Goal: Navigation & Orientation: Understand site structure

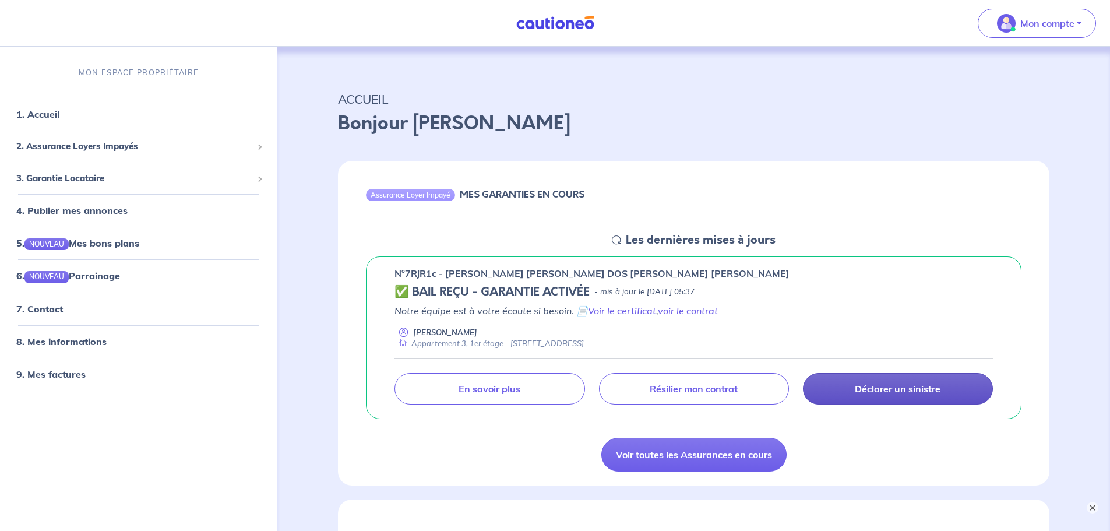
click at [880, 389] on p "Déclarer un sinistre" at bounding box center [898, 389] width 86 height 12
click at [64, 344] on link "8. Mes informations" at bounding box center [59, 342] width 87 height 12
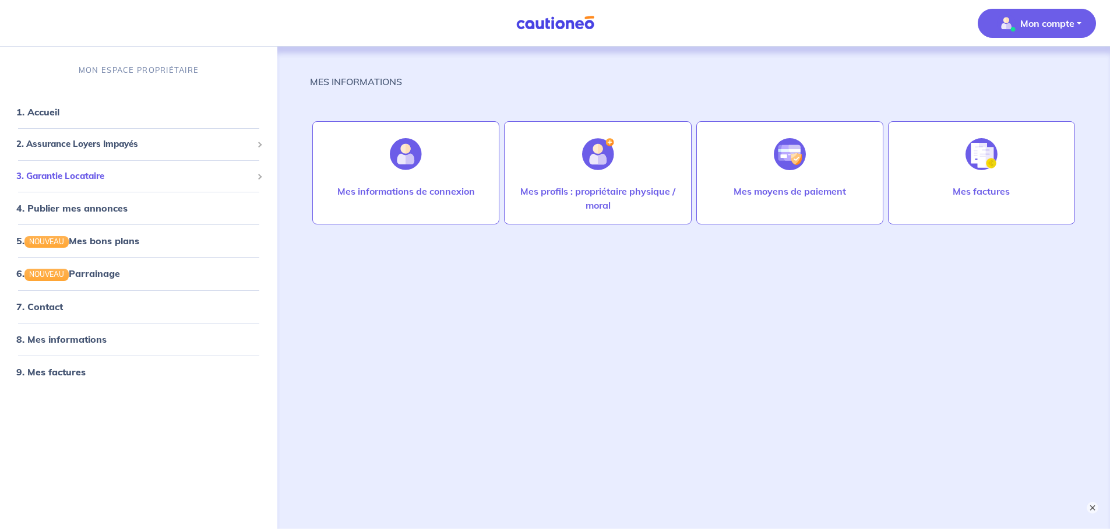
click at [72, 177] on span "3. Garantie Locataire" at bounding box center [134, 176] width 236 height 13
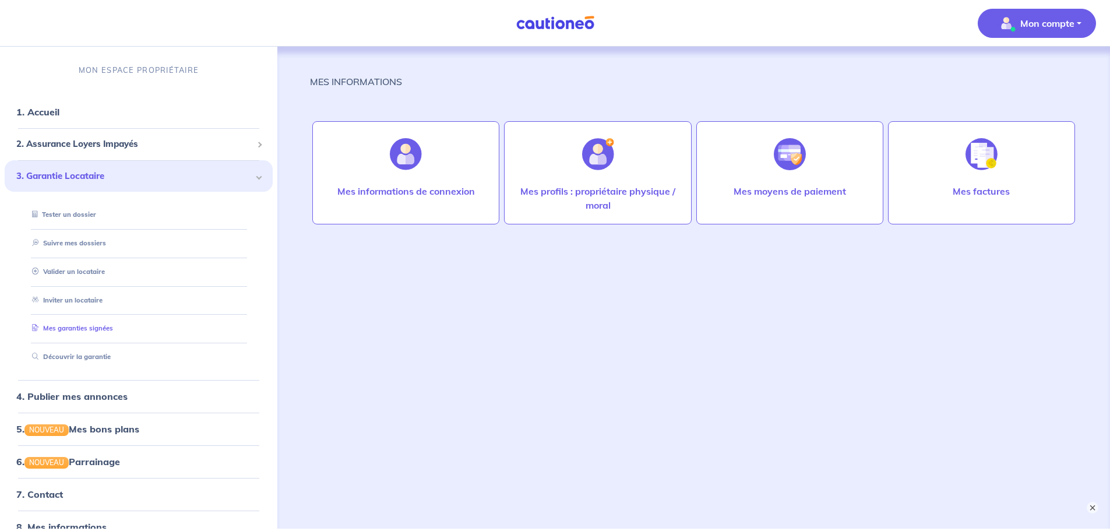
click at [90, 332] on link "Mes garanties signées" at bounding box center [70, 328] width 86 height 8
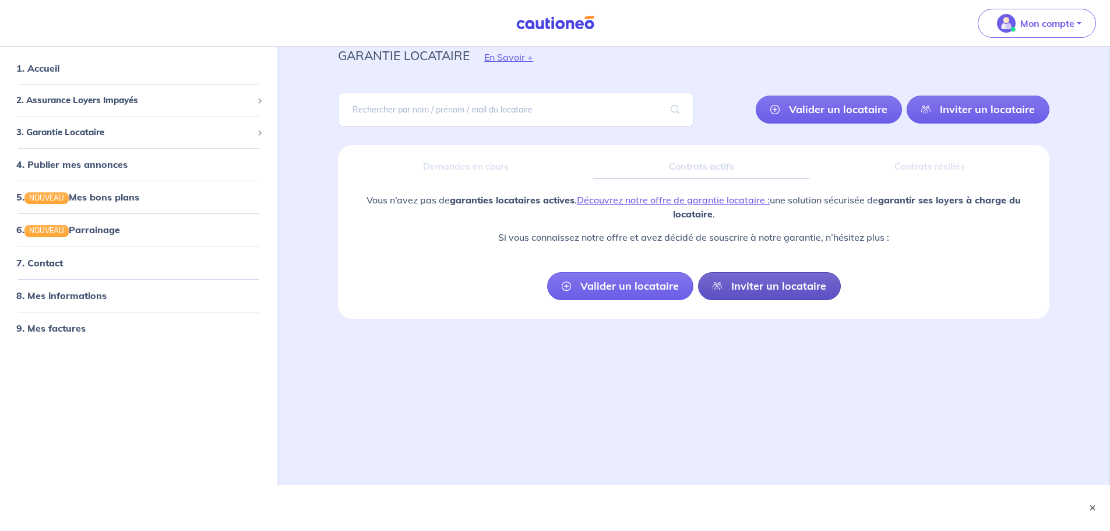
scroll to position [44, 0]
click at [90, 100] on span "2. Assurance Loyers Impayés" at bounding box center [134, 99] width 236 height 13
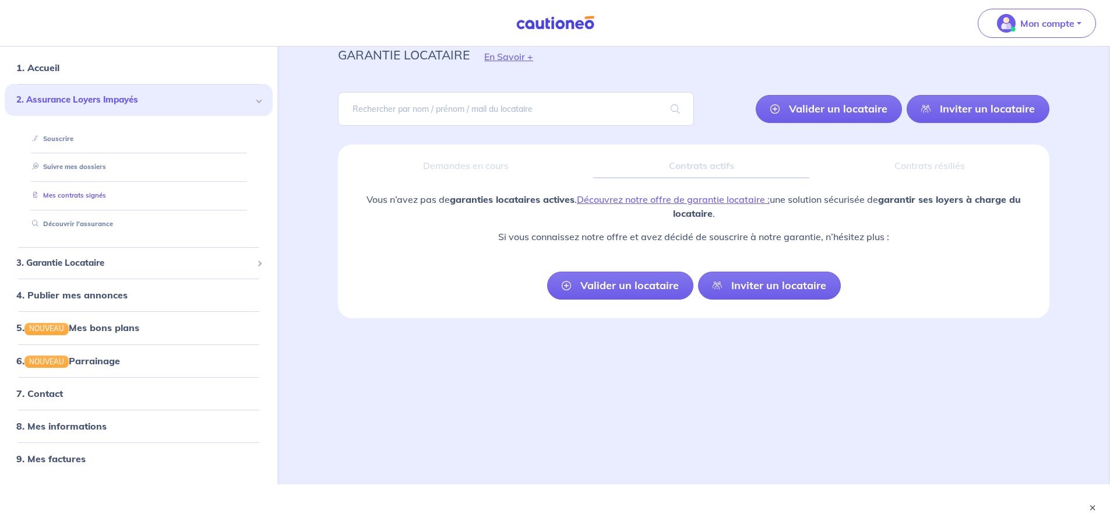
click at [67, 196] on link "Mes contrats signés" at bounding box center [66, 195] width 79 height 8
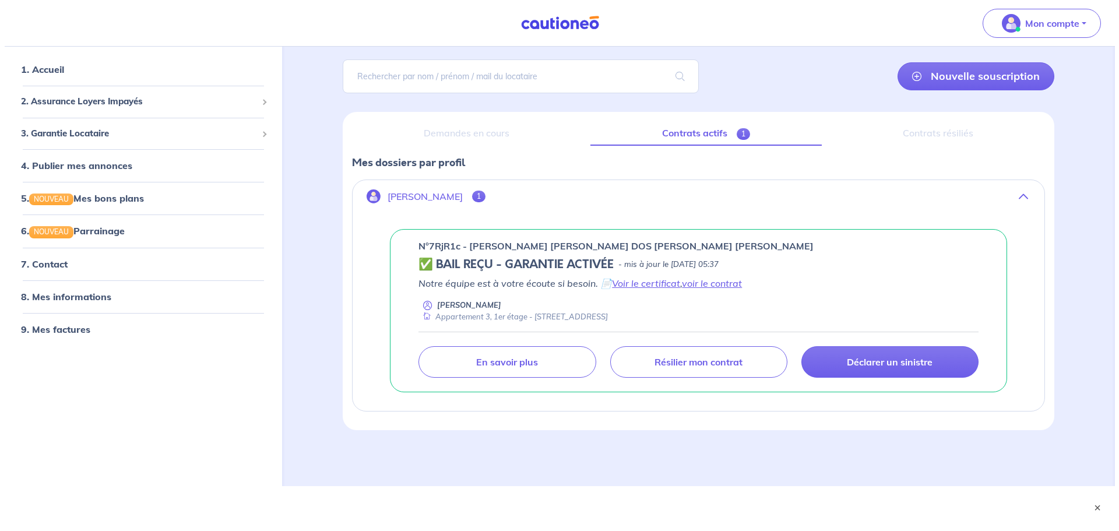
scroll to position [79, 0]
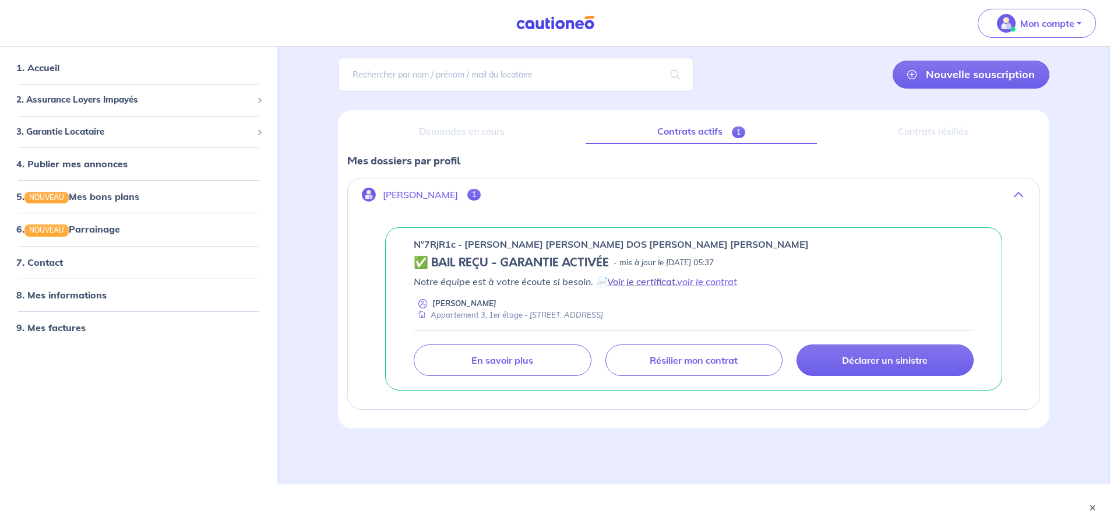
click at [662, 282] on link "Voir le certificat" at bounding box center [641, 282] width 68 height 12
click at [717, 286] on link "voir le contrat" at bounding box center [707, 282] width 60 height 12
click at [549, 363] on link "En savoir plus" at bounding box center [502, 359] width 177 height 31
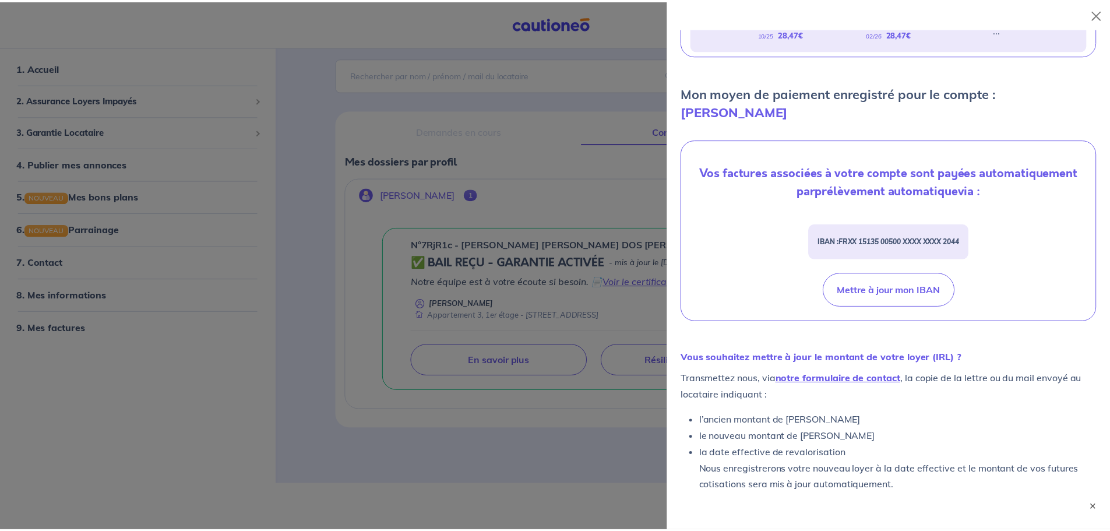
scroll to position [404, 0]
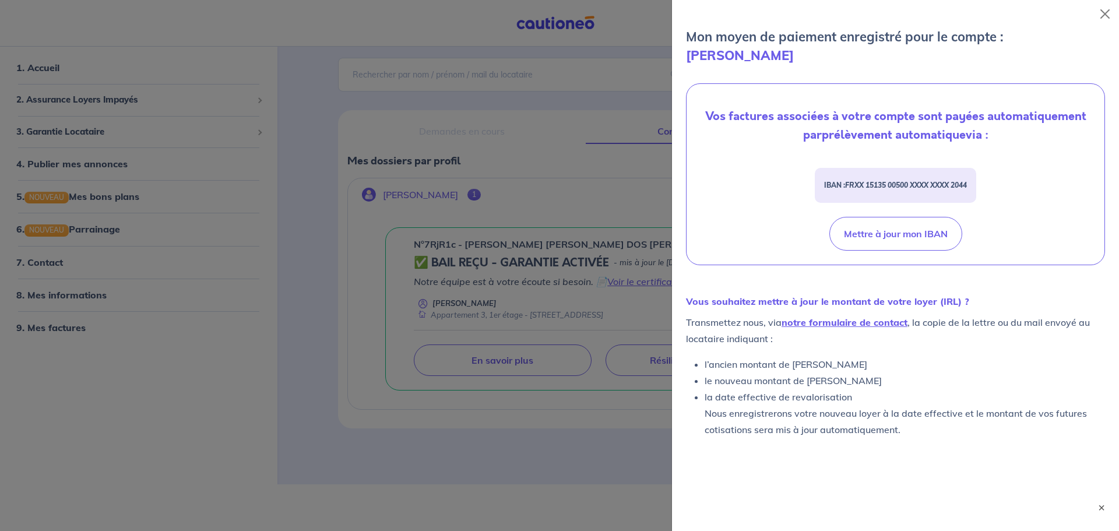
drag, startPoint x: 321, startPoint y: 245, endPoint x: 316, endPoint y: 224, distance: 21.1
click at [321, 245] on div at bounding box center [559, 265] width 1119 height 531
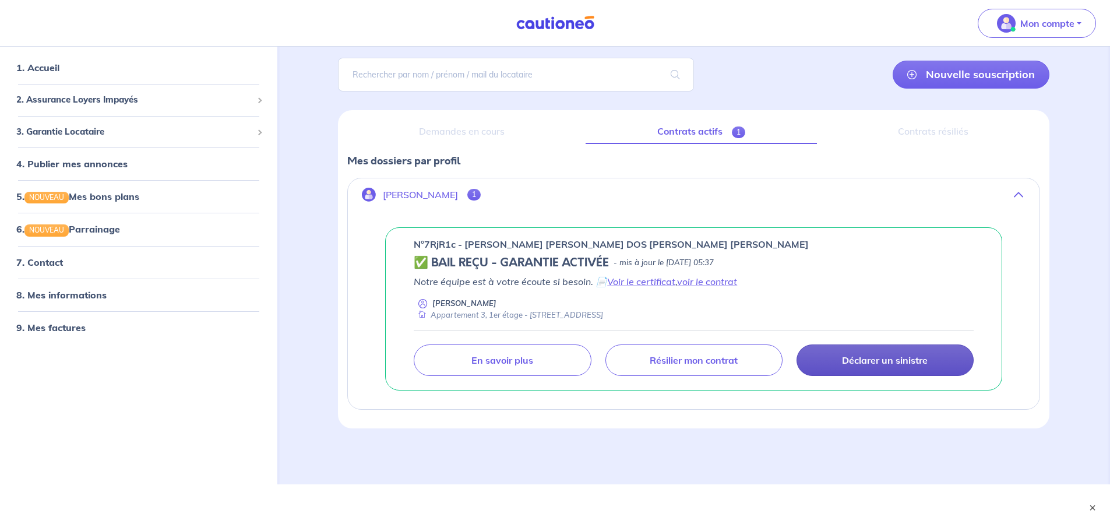
click at [866, 361] on p "Déclarer un sinistre" at bounding box center [885, 360] width 86 height 12
click at [79, 301] on link "8. Mes informations" at bounding box center [59, 295] width 87 height 12
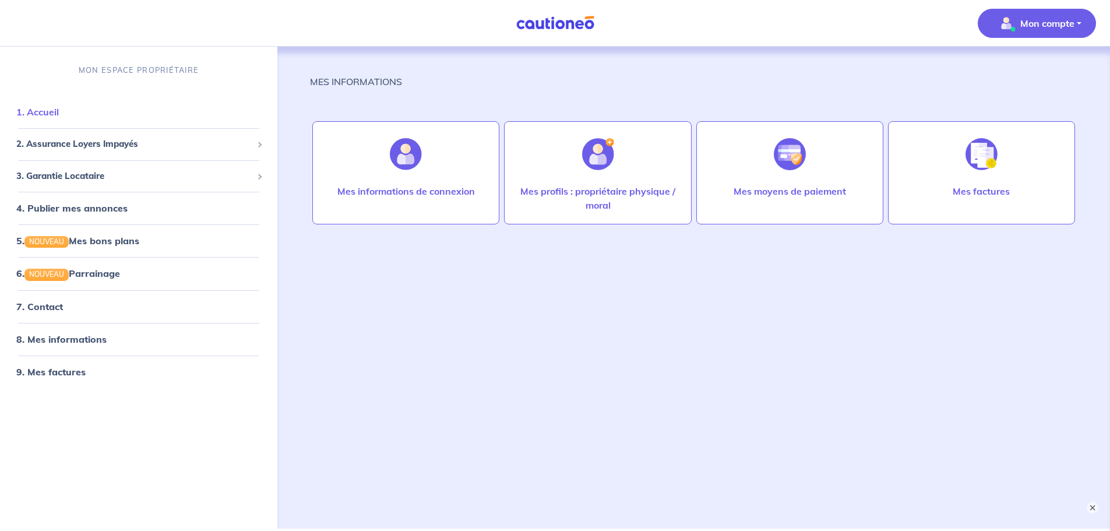
click at [54, 118] on link "1. Accueil" at bounding box center [37, 112] width 43 height 12
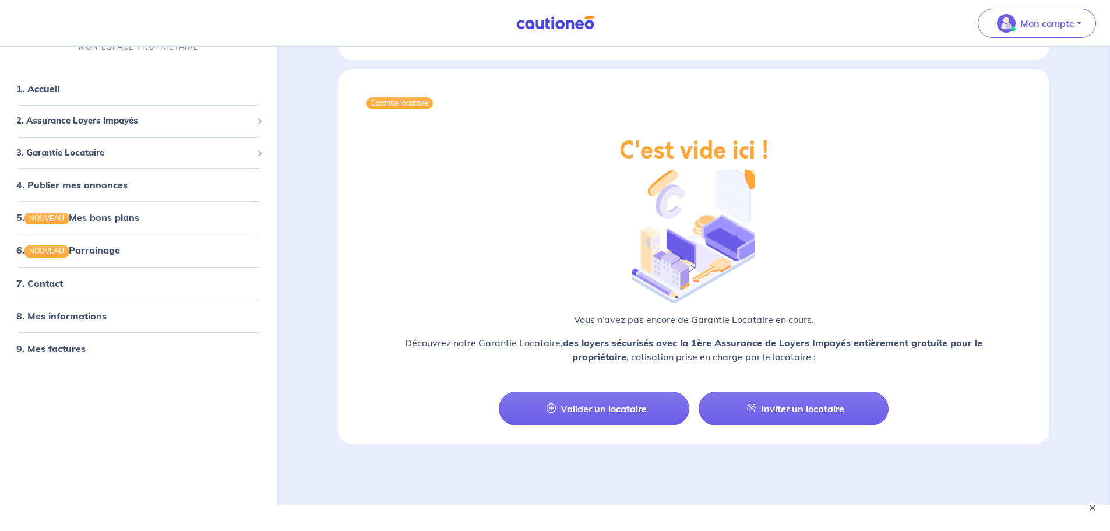
scroll to position [1202, 0]
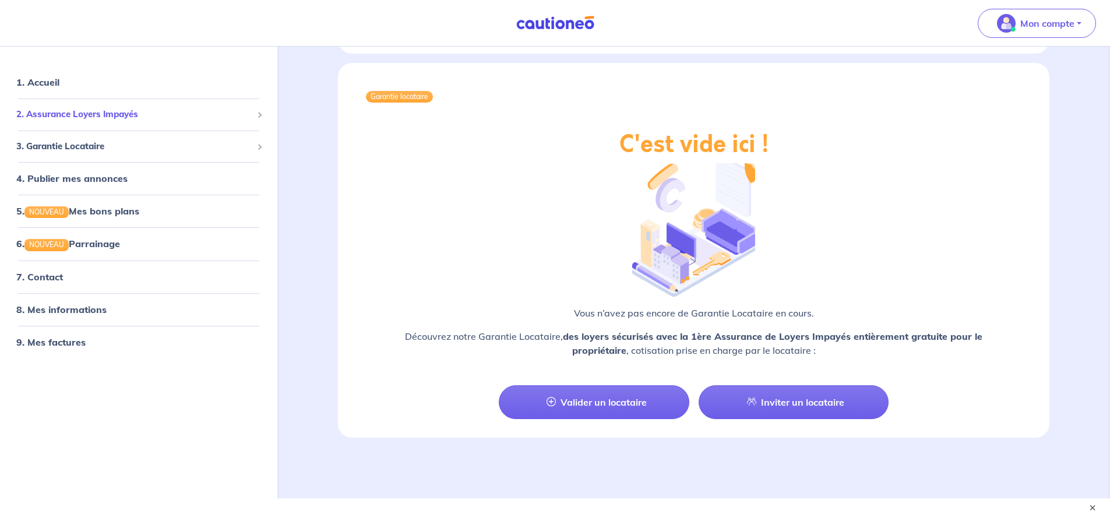
click at [122, 108] on span "2. Assurance Loyers Impayés" at bounding box center [134, 114] width 236 height 13
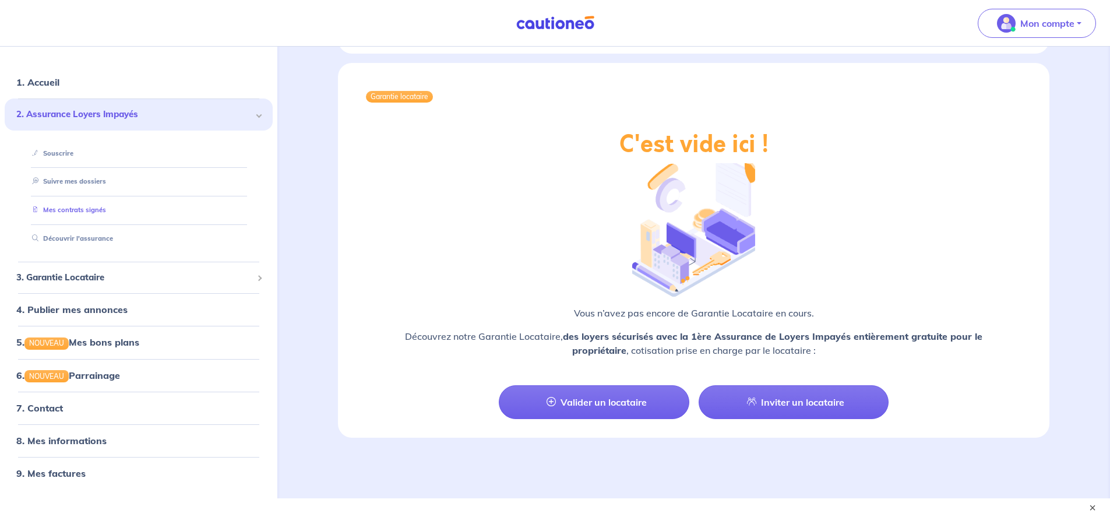
click at [86, 206] on link "Mes contrats signés" at bounding box center [66, 210] width 79 height 8
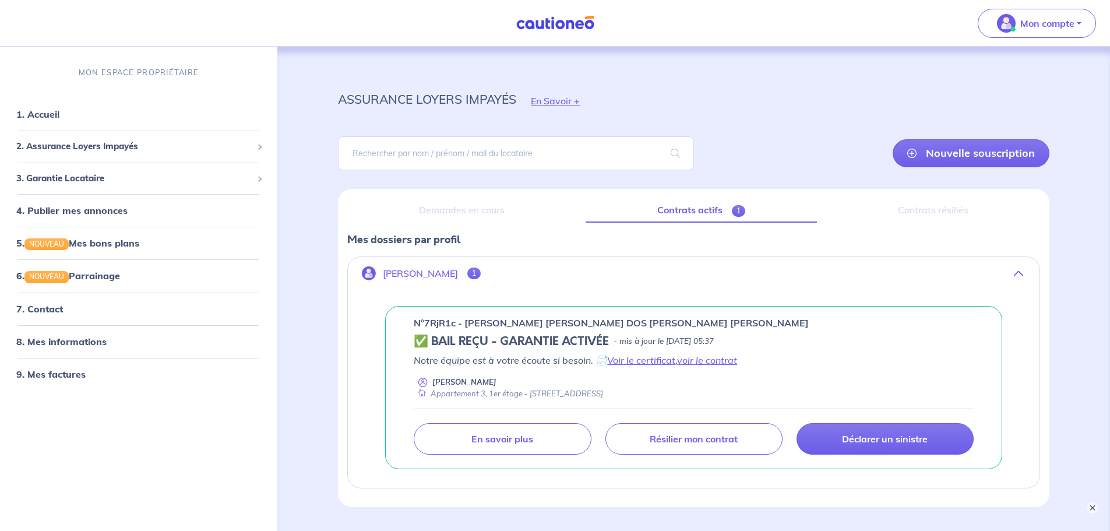
click at [716, 322] on p "n°7RjR1c - [PERSON_NAME] [PERSON_NAME] DOS [PERSON_NAME] [PERSON_NAME]" at bounding box center [611, 323] width 395 height 14
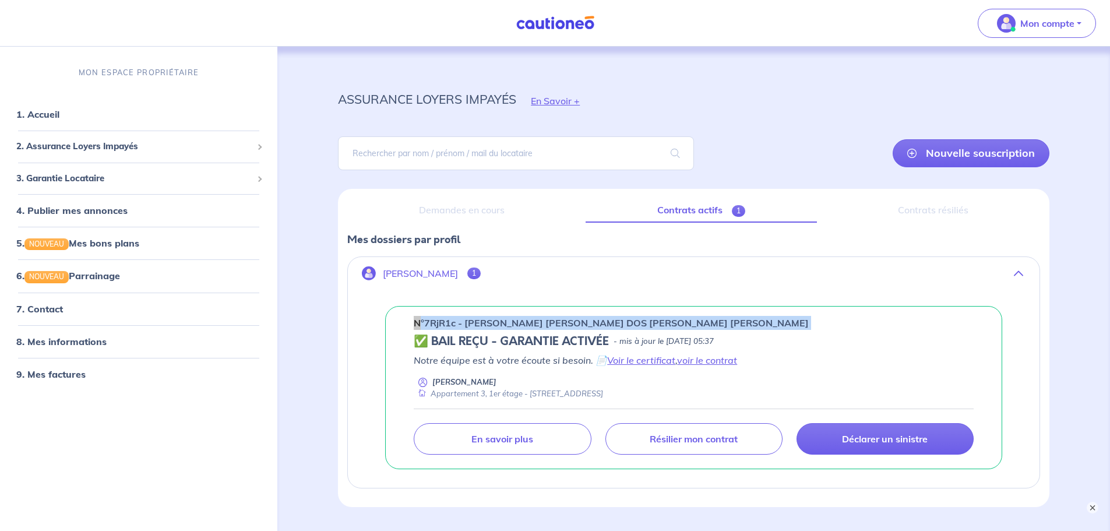
click at [716, 322] on p "n°7RjR1c - [PERSON_NAME] [PERSON_NAME] DOS [PERSON_NAME] [PERSON_NAME]" at bounding box center [611, 323] width 395 height 14
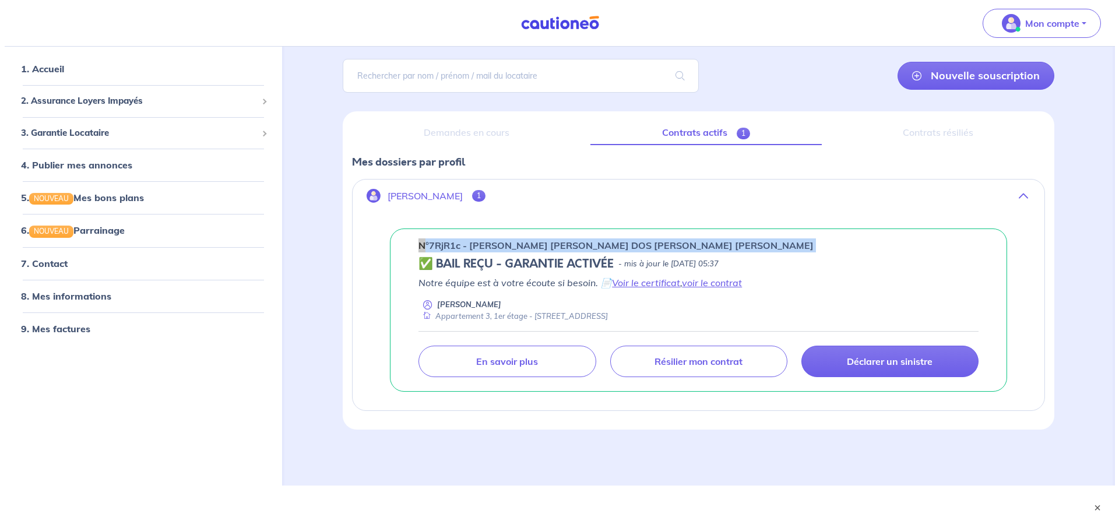
scroll to position [79, 0]
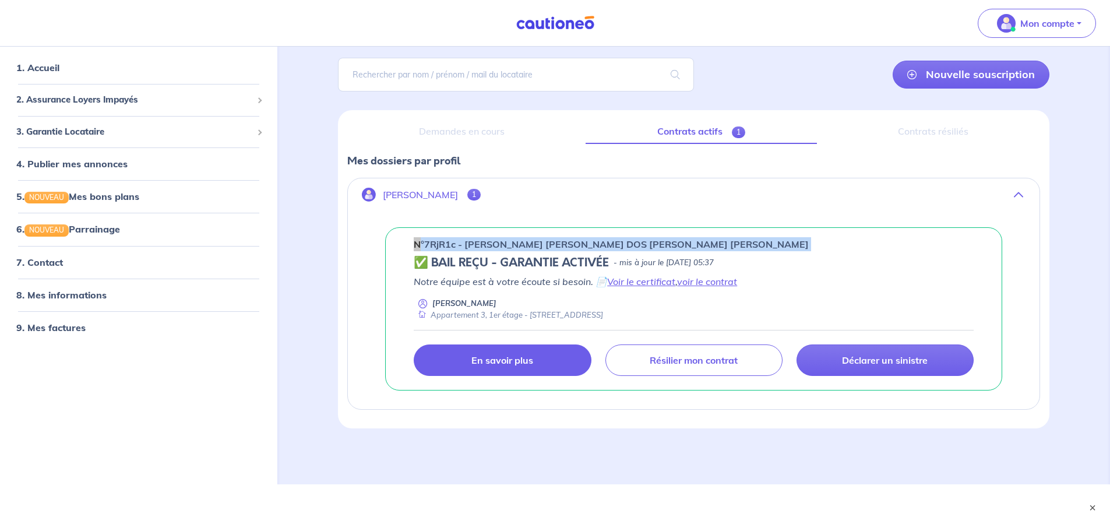
click at [541, 375] on link "En savoir plus" at bounding box center [502, 359] width 177 height 31
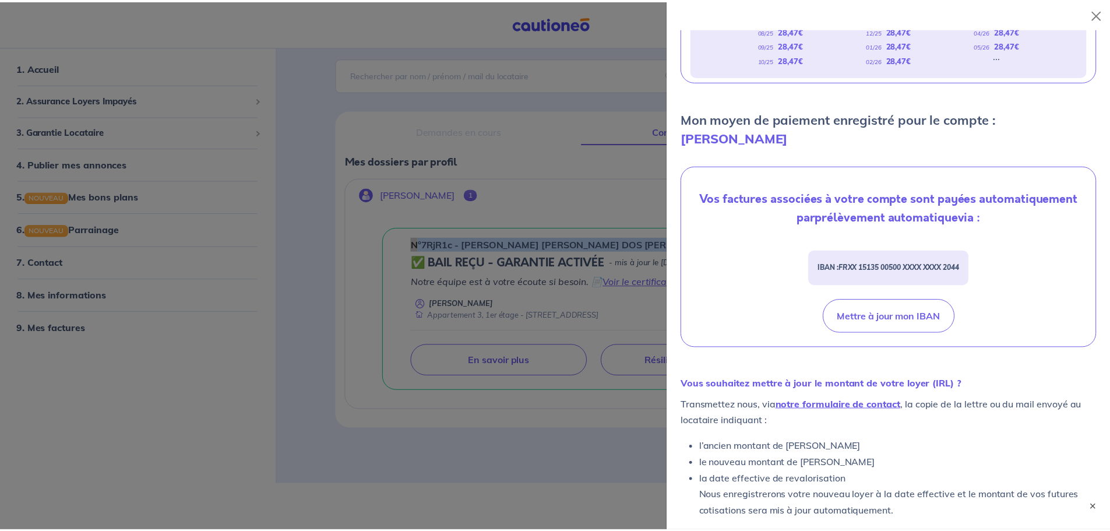
scroll to position [0, 0]
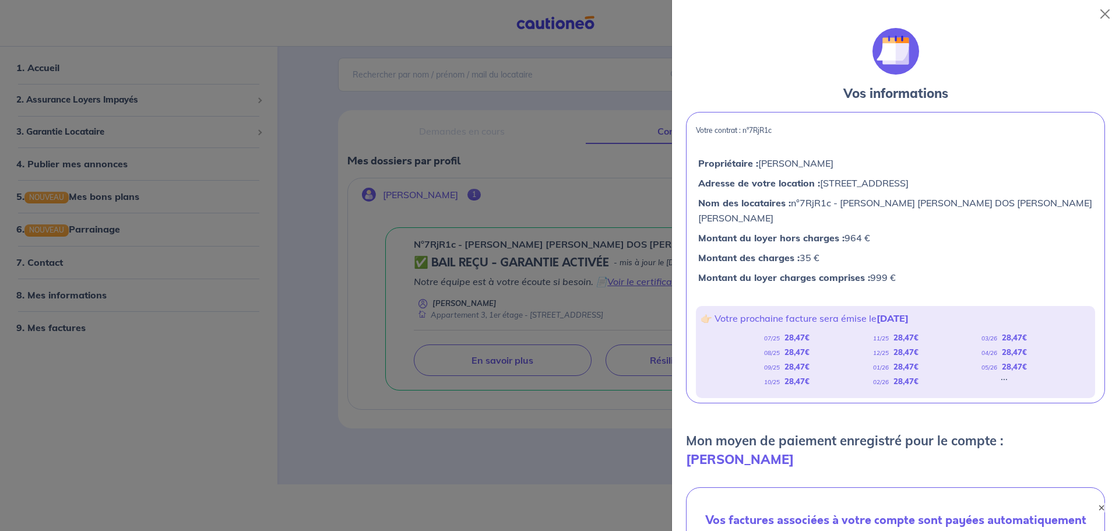
click at [363, 152] on div at bounding box center [559, 265] width 1119 height 531
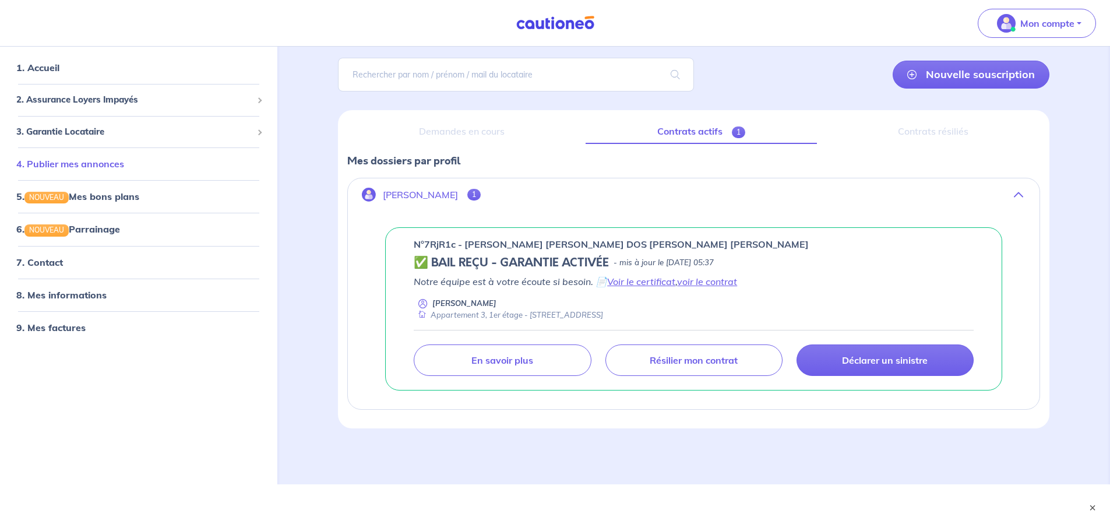
click at [106, 164] on link "4. Publier mes annonces" at bounding box center [70, 164] width 108 height 12
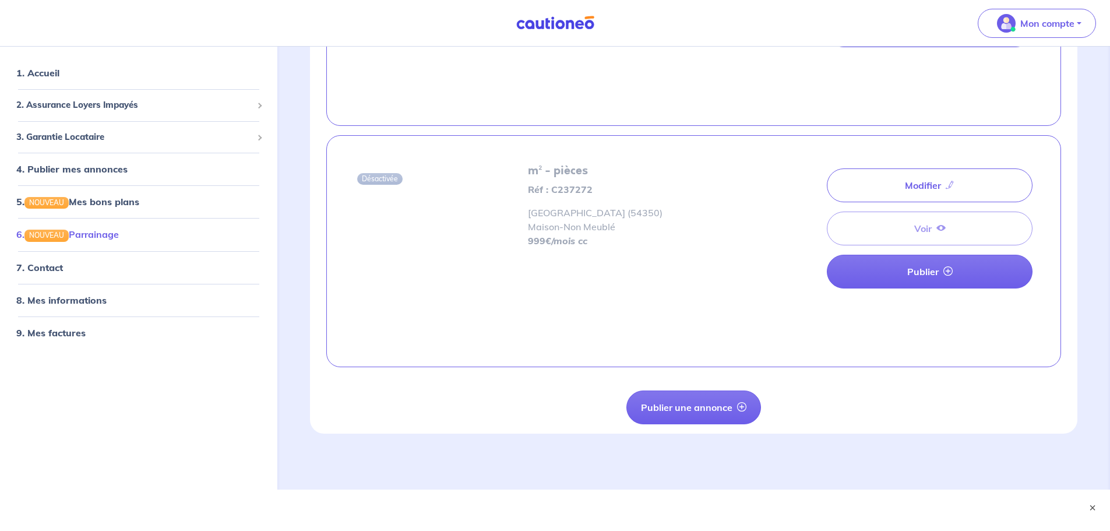
scroll to position [466, 0]
click at [103, 207] on link "5. NOUVEAU Mes bons plans" at bounding box center [76, 201] width 121 height 12
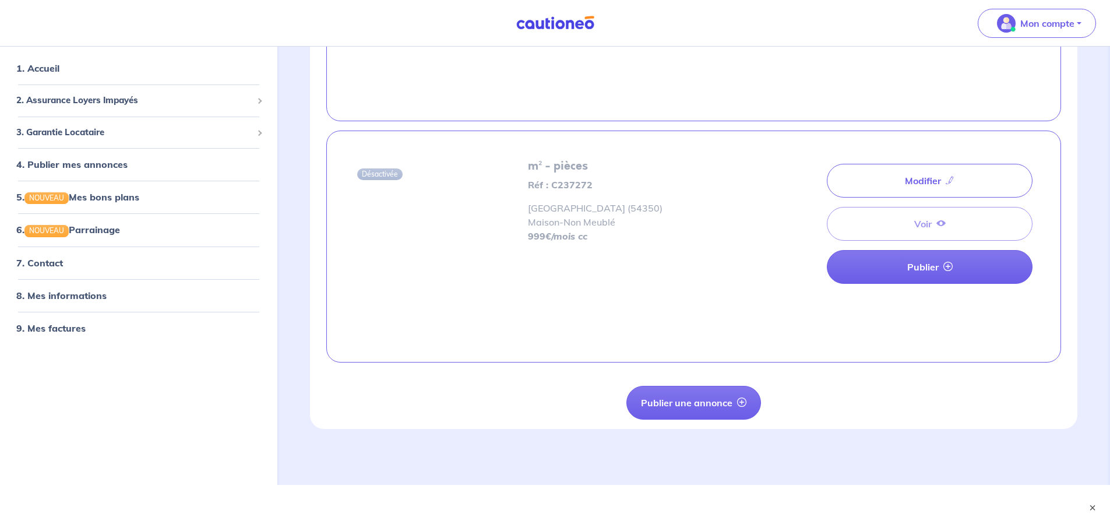
scroll to position [470, 0]
drag, startPoint x: 1089, startPoint y: 503, endPoint x: 1074, endPoint y: 501, distance: 14.8
click at [1089, 503] on button "×" at bounding box center [1093, 508] width 12 height 12
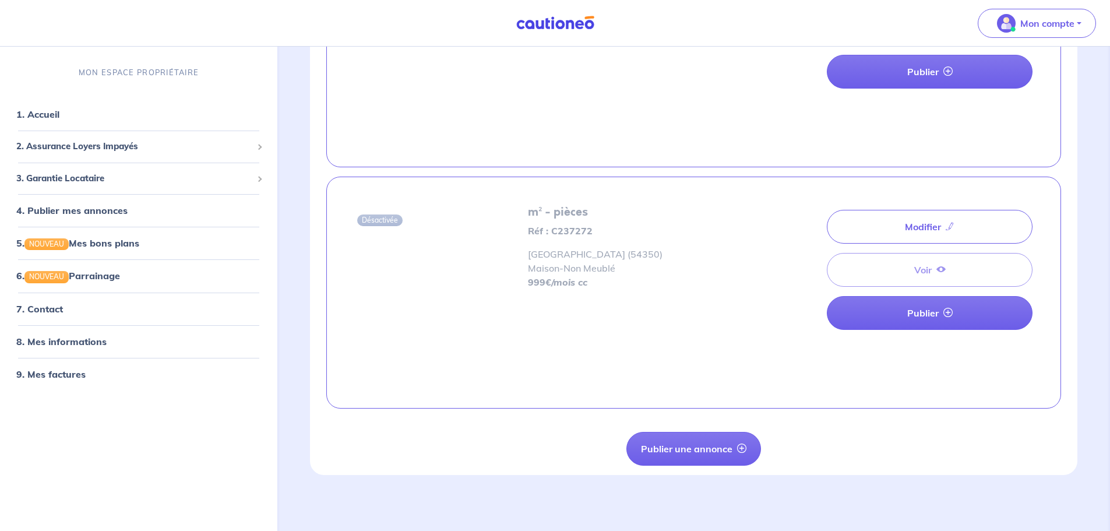
scroll to position [424, 0]
click at [65, 340] on link "8. Mes informations" at bounding box center [59, 341] width 87 height 12
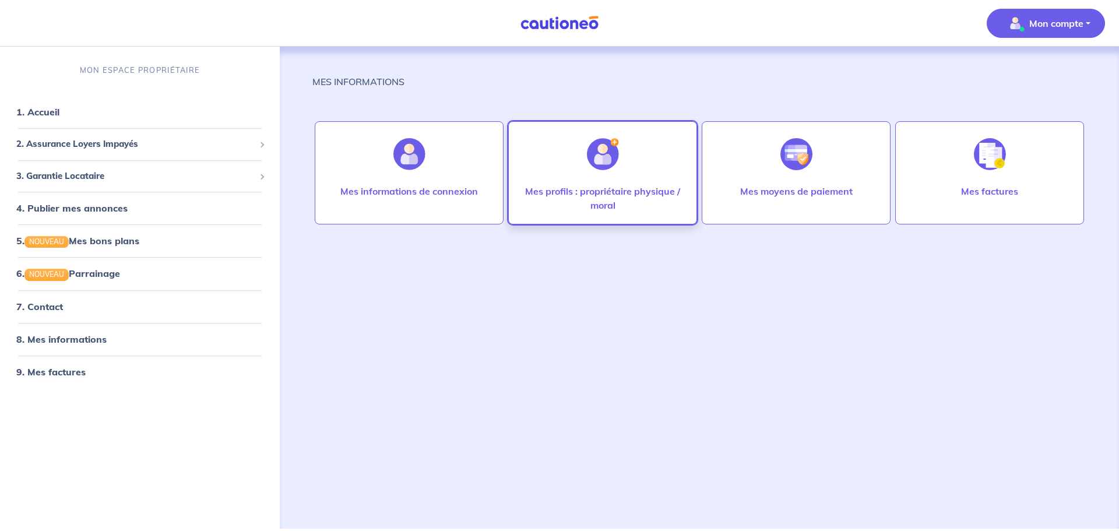
click at [628, 205] on p "Mes profils : propriétaire physique / moral" at bounding box center [602, 198] width 164 height 28
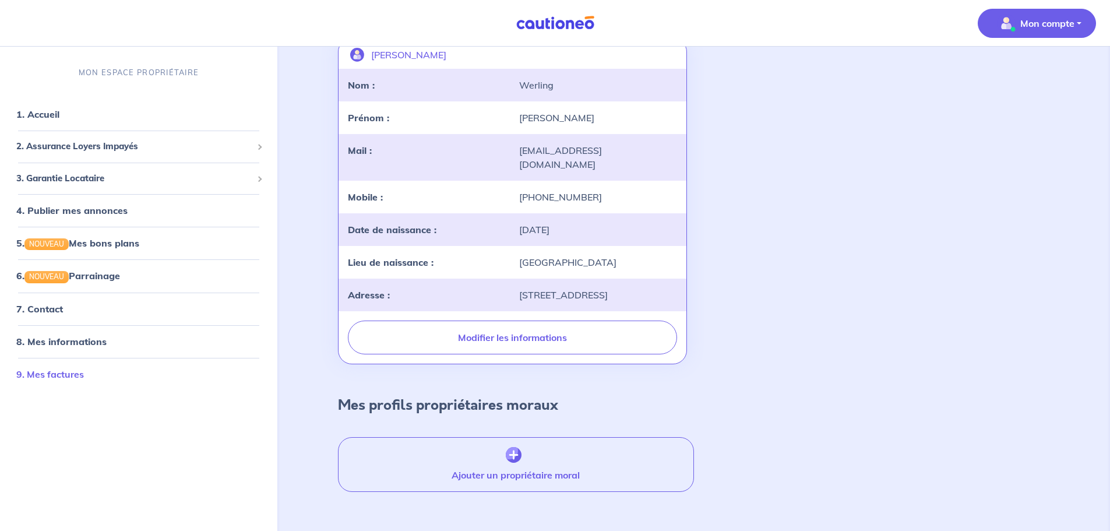
scroll to position [109, 0]
click at [50, 379] on link "9. Mes factures" at bounding box center [50, 374] width 68 height 12
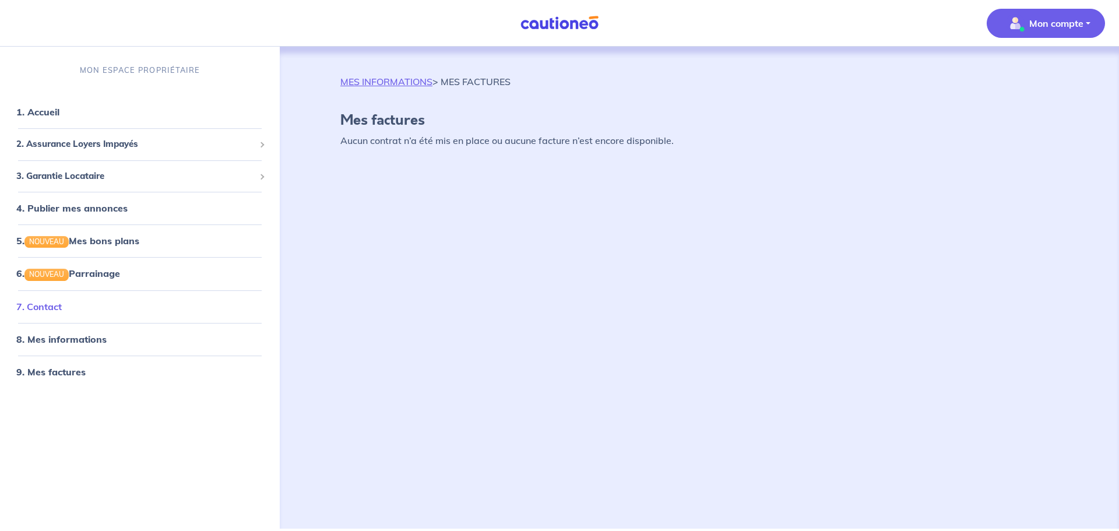
click at [45, 301] on link "7. Contact" at bounding box center [38, 307] width 45 height 12
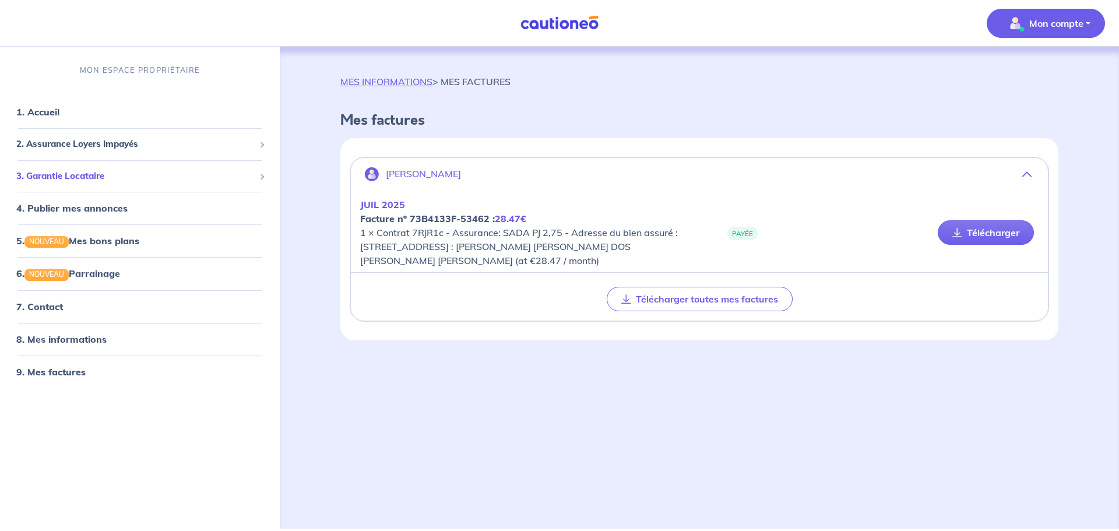
click at [82, 178] on span "3. Garantie Locataire" at bounding box center [135, 176] width 238 height 13
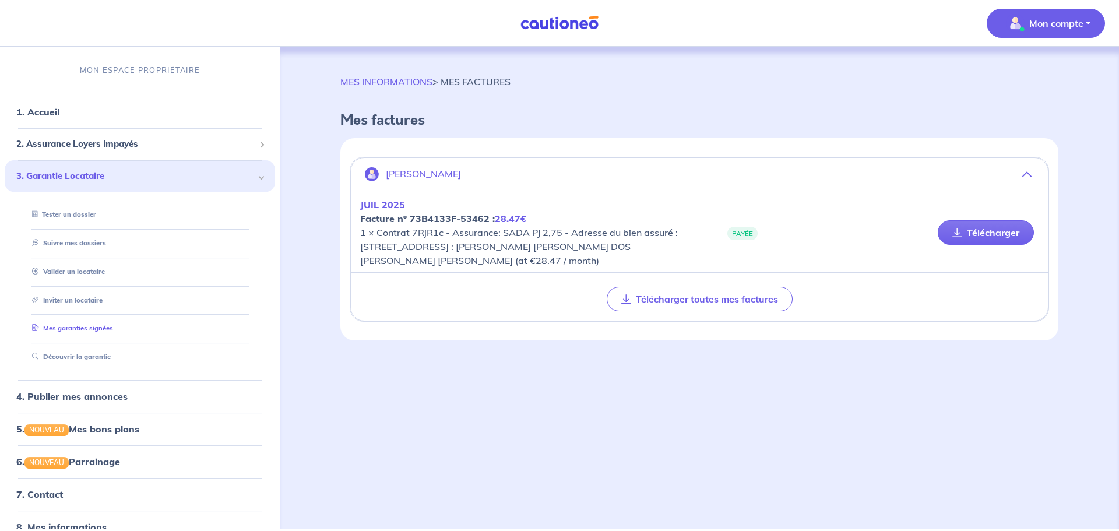
click at [88, 326] on link "Mes garanties signées" at bounding box center [70, 328] width 86 height 8
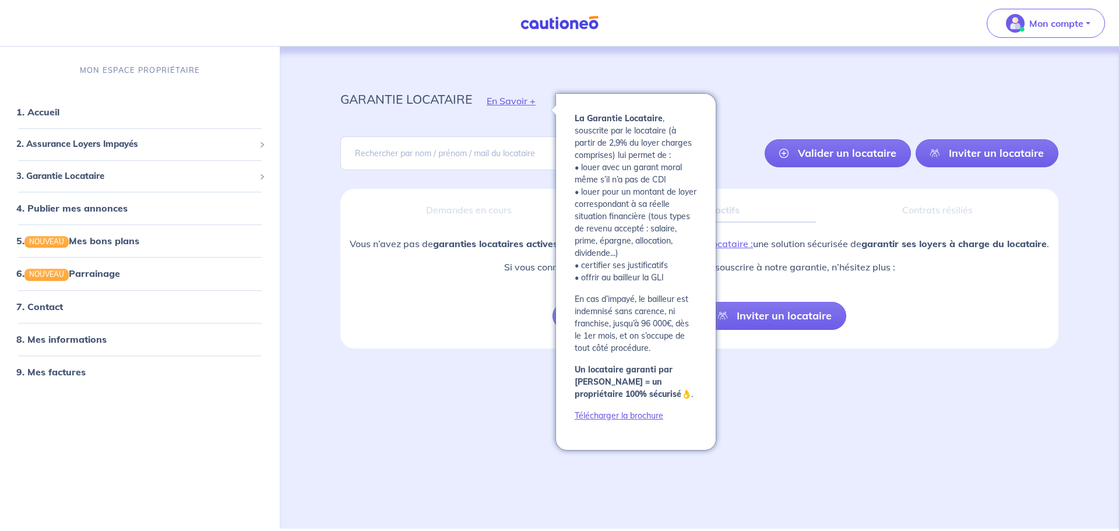
click at [506, 100] on button "En Savoir +" at bounding box center [511, 101] width 78 height 34
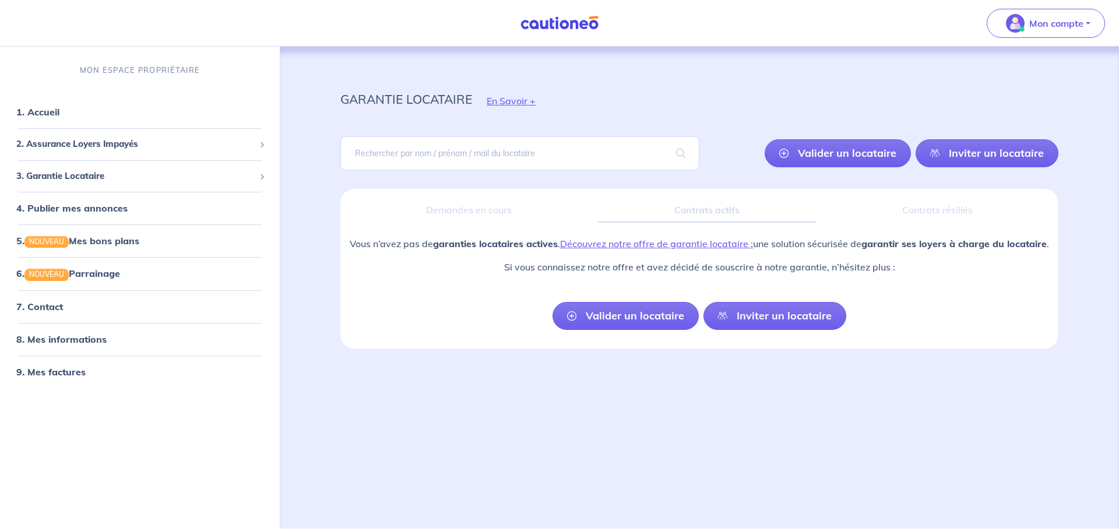
click at [705, 57] on div "garantie locataire En Savoir + [PERSON_NAME] un locataire Inviter un locataire …" at bounding box center [699, 274] width 774 height 454
click at [124, 145] on span "2. Assurance Loyers Impayés" at bounding box center [135, 144] width 238 height 13
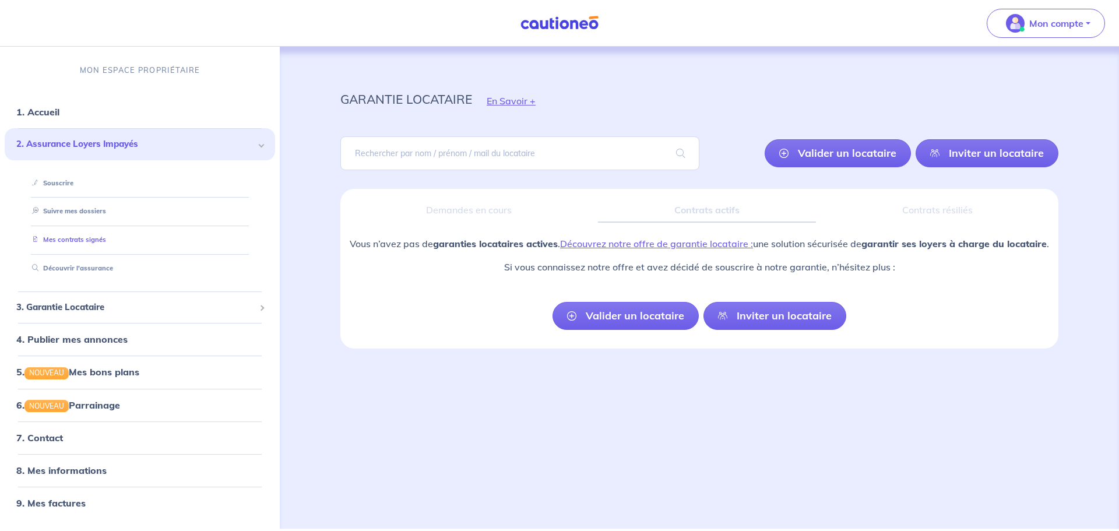
click at [96, 240] on link "Mes contrats signés" at bounding box center [66, 239] width 79 height 8
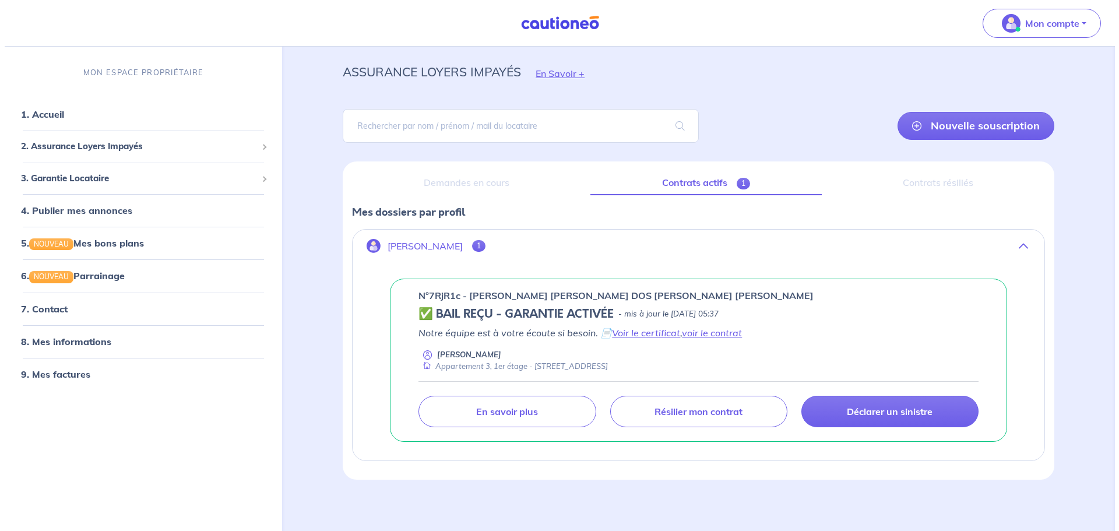
scroll to position [32, 0]
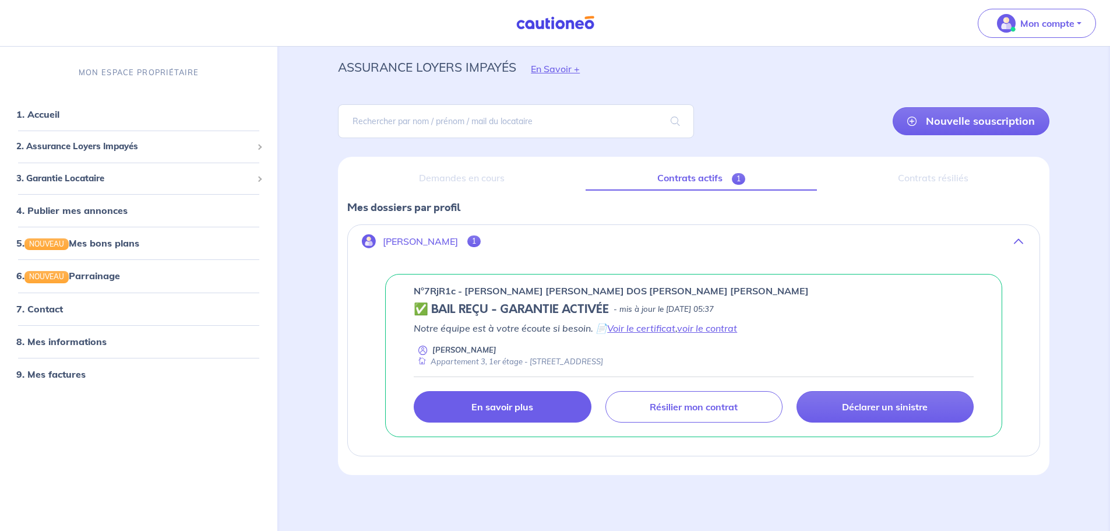
click at [546, 409] on link "En savoir plus" at bounding box center [502, 406] width 177 height 31
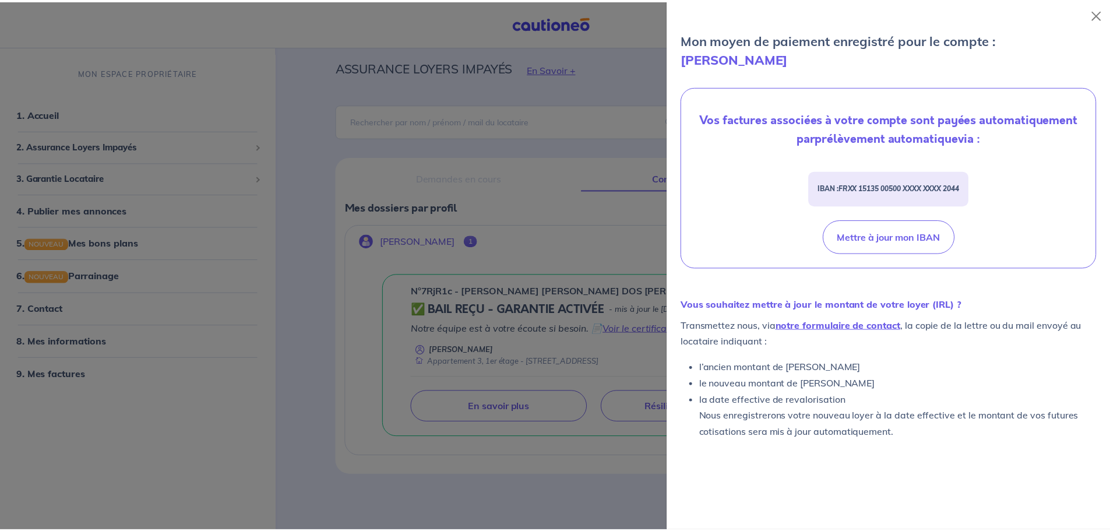
scroll to position [404, 0]
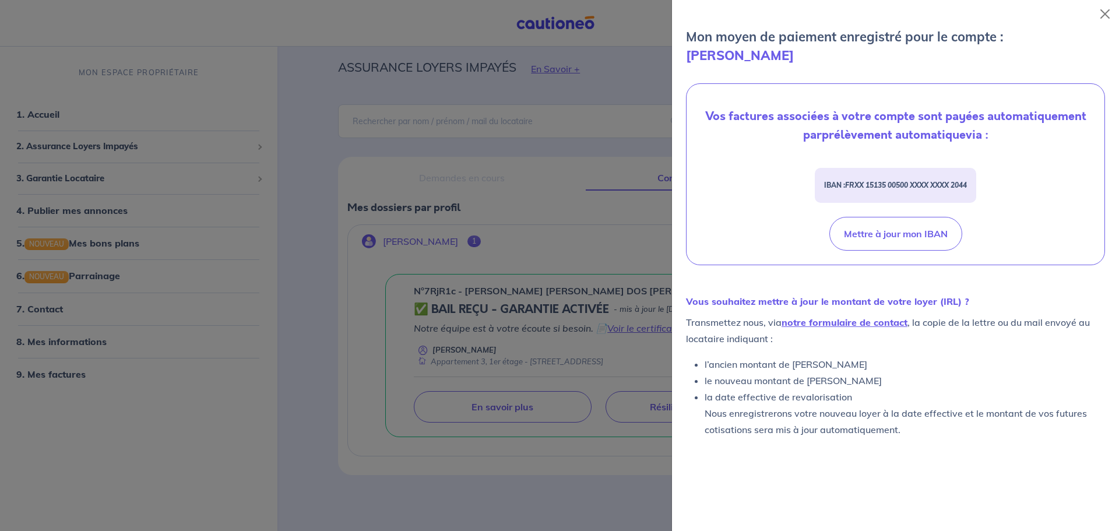
click at [628, 187] on div at bounding box center [559, 265] width 1119 height 531
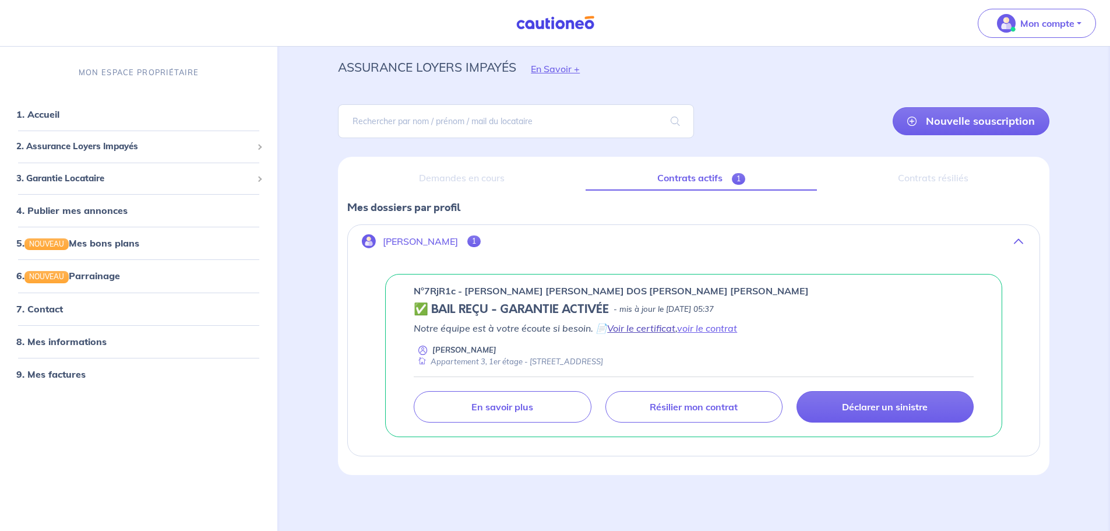
click at [640, 329] on link "Voir le certificat" at bounding box center [641, 328] width 68 height 12
click at [602, 332] on p "Notre équipe est à votre écoute si besoin. 📄 Voir le certificat , voir le contr…" at bounding box center [694, 328] width 560 height 14
click at [709, 329] on link "voir le contrat" at bounding box center [707, 328] width 60 height 12
